Goal: Task Accomplishment & Management: Manage account settings

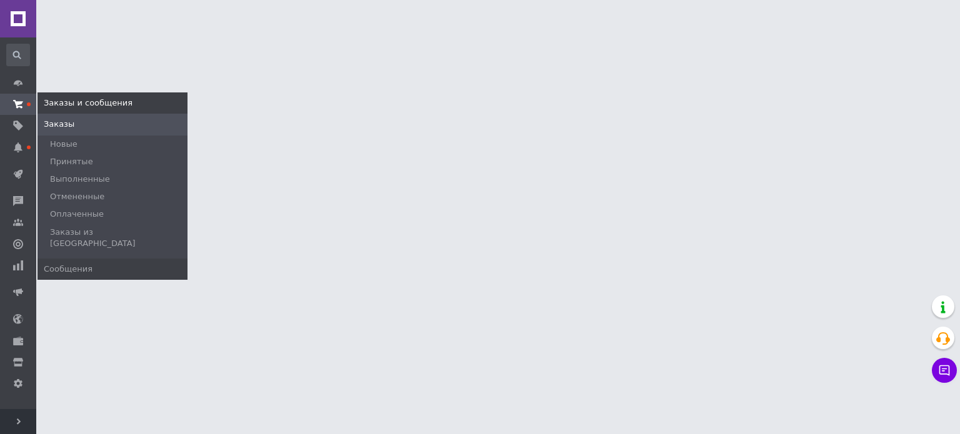
drag, startPoint x: 0, startPoint y: 0, endPoint x: 24, endPoint y: 110, distance: 112.6
click at [24, 110] on link "Заказы и сообщения" at bounding box center [18, 104] width 36 height 21
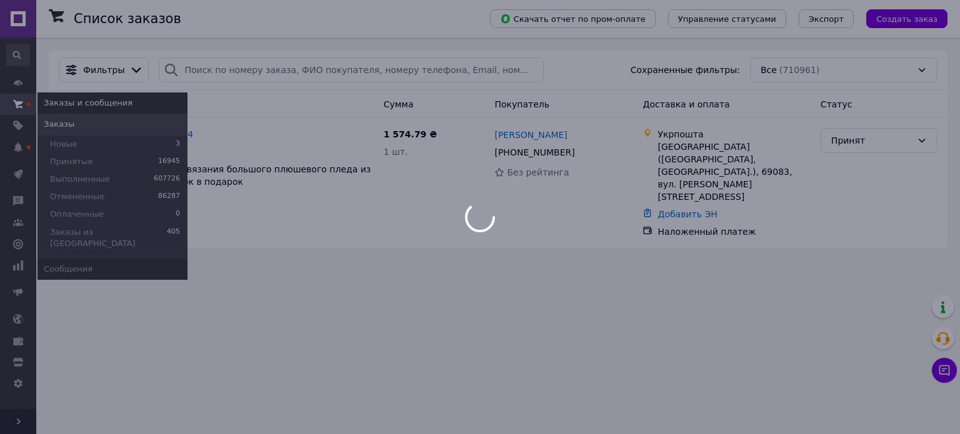
click at [24, 110] on link "Заказы и сообщения" at bounding box center [18, 104] width 36 height 21
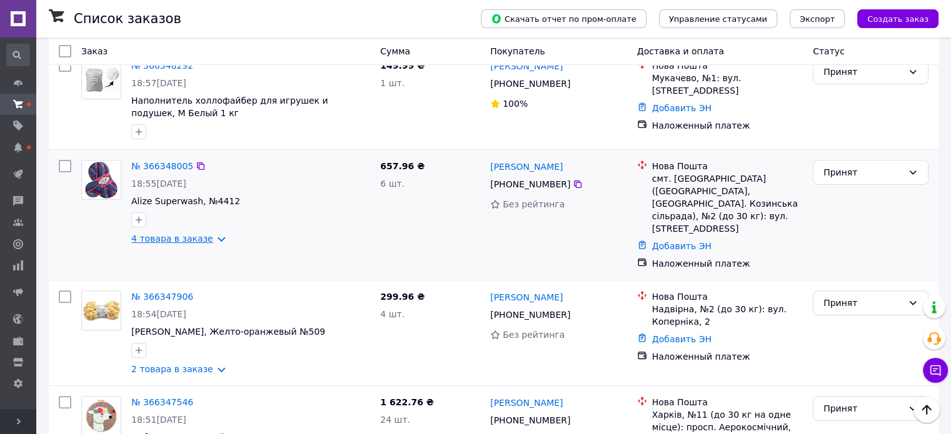
click at [200, 234] on link "4 товара в заказе" at bounding box center [172, 239] width 82 height 10
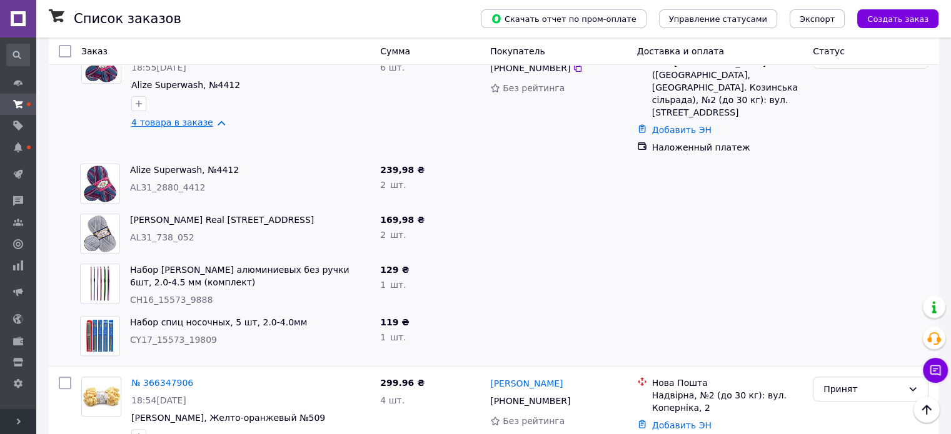
scroll to position [375, 0]
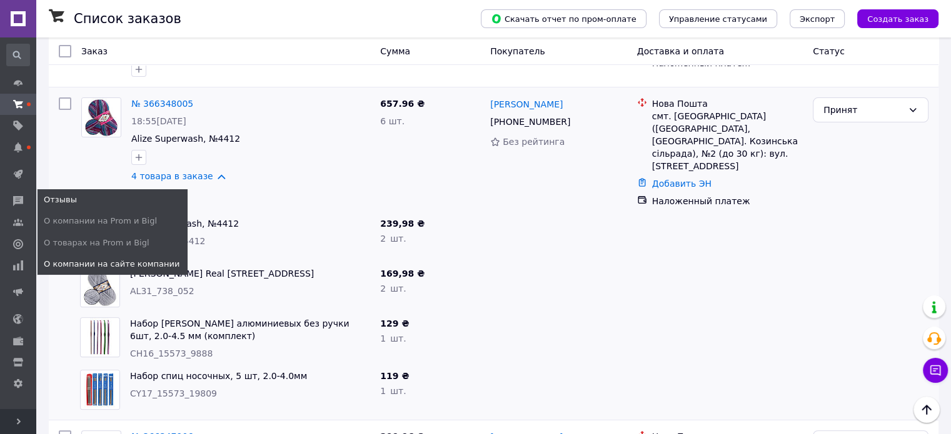
click at [135, 258] on link "О компании на сайте компании" at bounding box center [113, 264] width 150 height 21
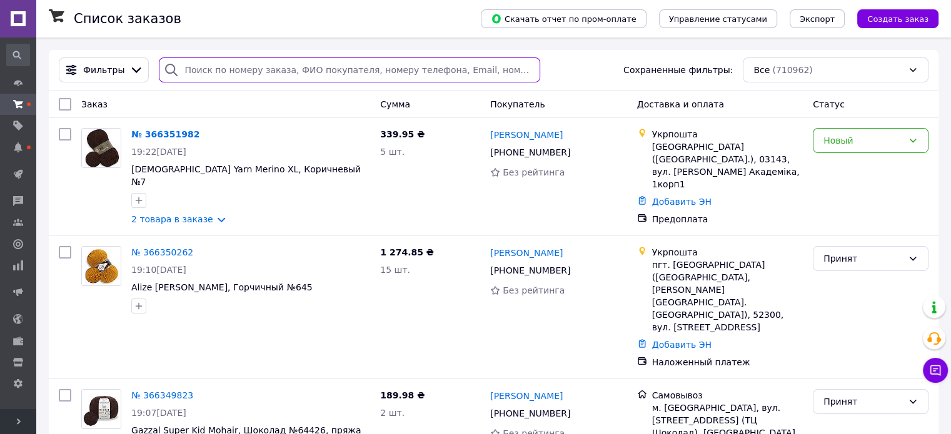
click at [223, 77] on input "search" at bounding box center [349, 70] width 381 height 25
paste input "0680128204"
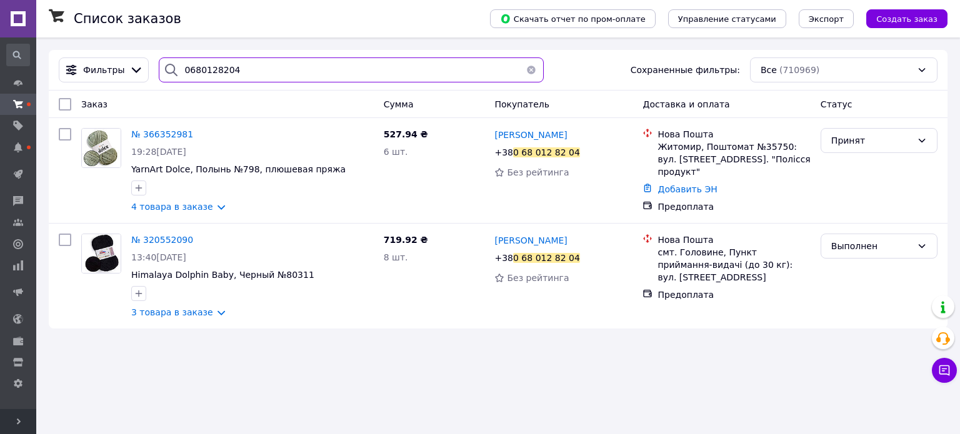
type input "0680128204"
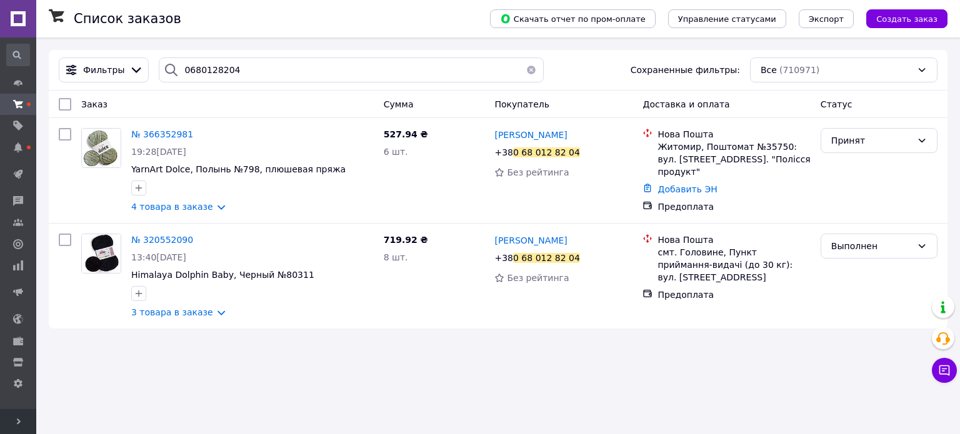
click at [526, 72] on button "button" at bounding box center [531, 70] width 25 height 25
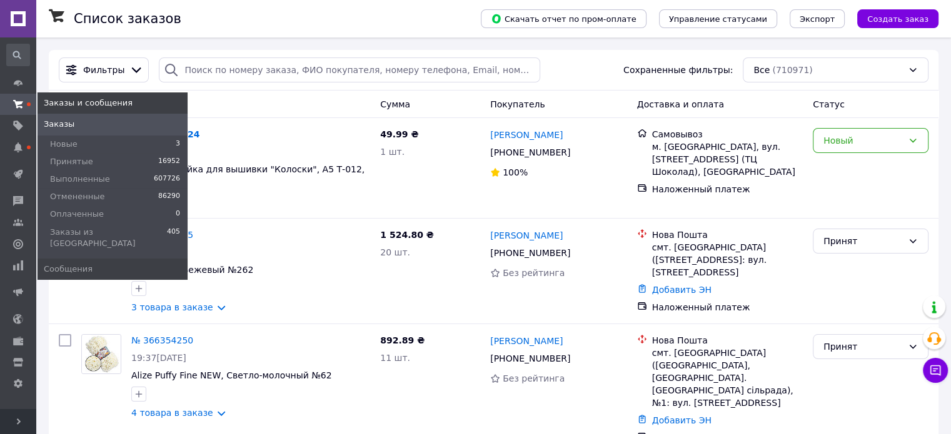
click at [24, 107] on span at bounding box center [18, 104] width 36 height 11
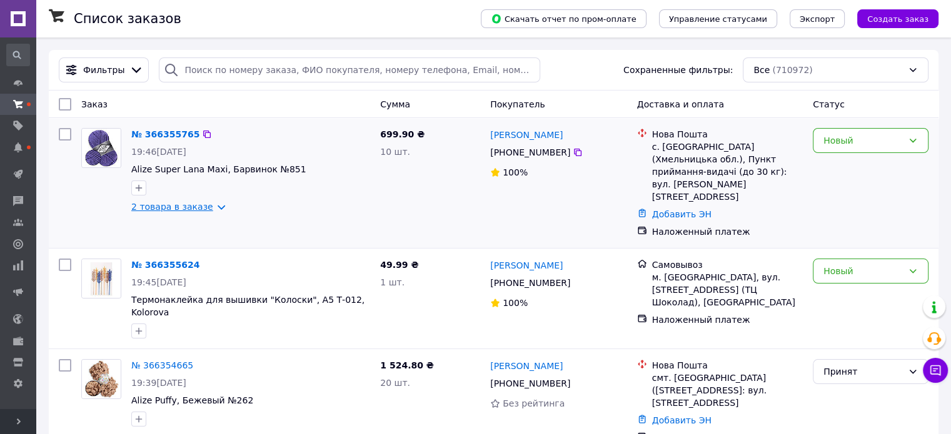
click at [201, 209] on link "2 товара в заказе" at bounding box center [172, 207] width 82 height 10
